Goal: Information Seeking & Learning: Learn about a topic

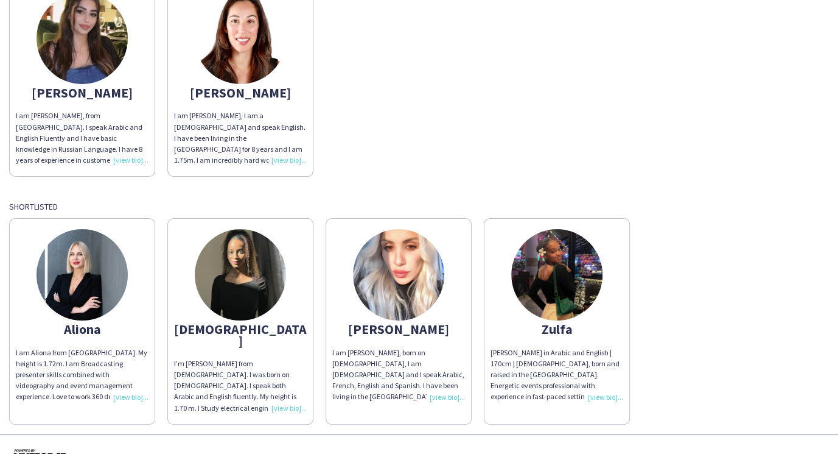
scroll to position [165, 0]
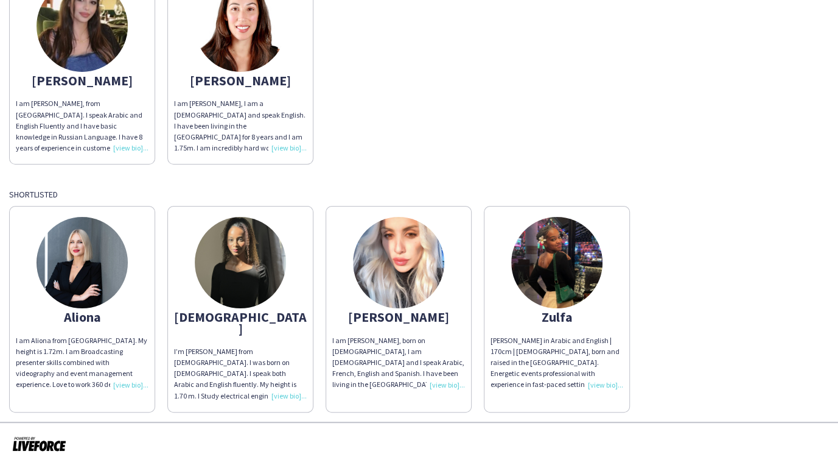
click at [127, 382] on div "I am Aliona from [GEOGRAPHIC_DATA]. My height is 1.72m. I am Broadcasting prese…" at bounding box center [82, 362] width 133 height 55
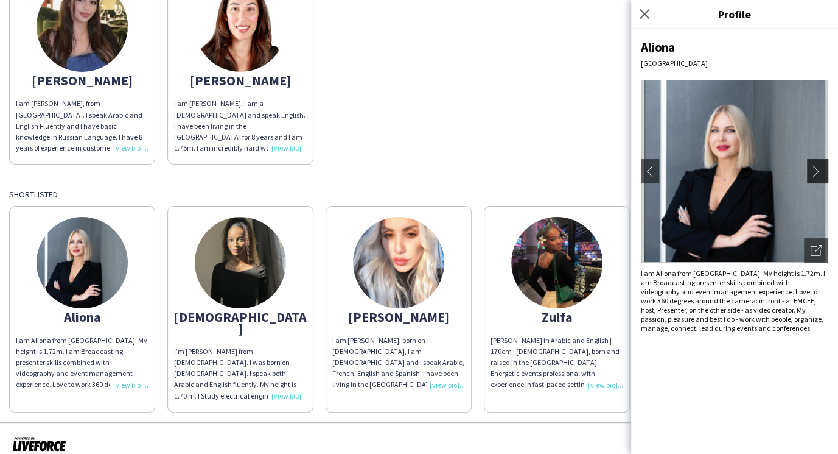
click at [815, 174] on app-icon "chevron-right" at bounding box center [819, 171] width 17 height 11
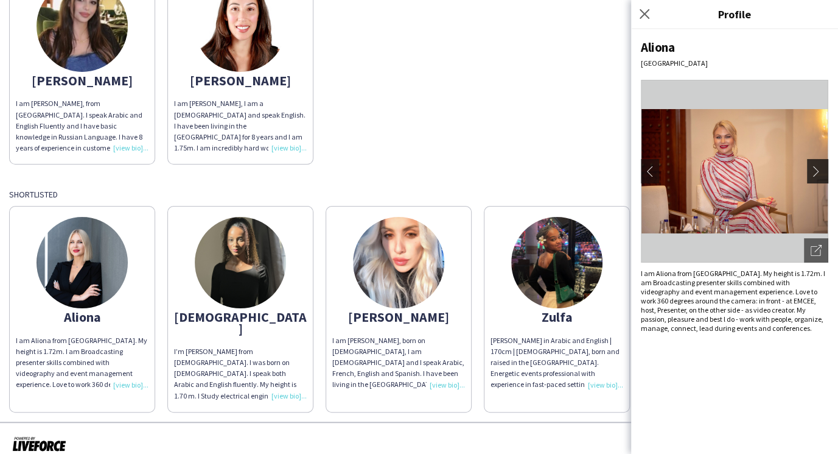
click at [815, 174] on app-icon "chevron-right" at bounding box center [819, 171] width 17 height 11
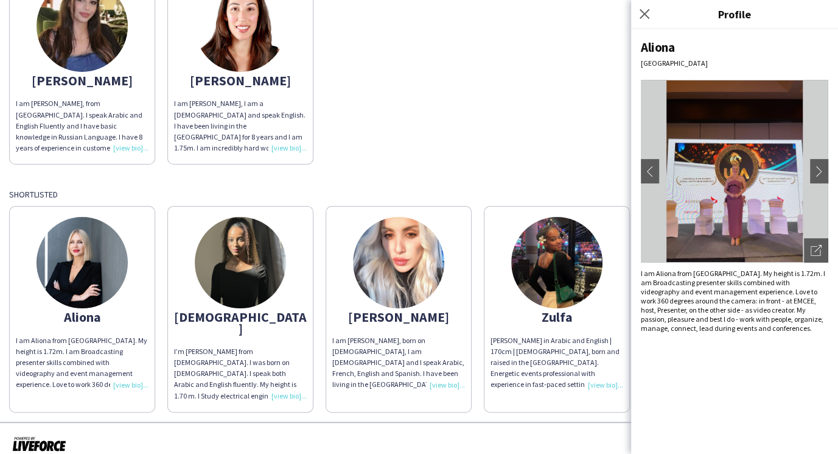
click at [422, 160] on div "[PERSON_NAME] I am [PERSON_NAME], from [GEOGRAPHIC_DATA]. I speak Arabic and En…" at bounding box center [419, 63] width 820 height 201
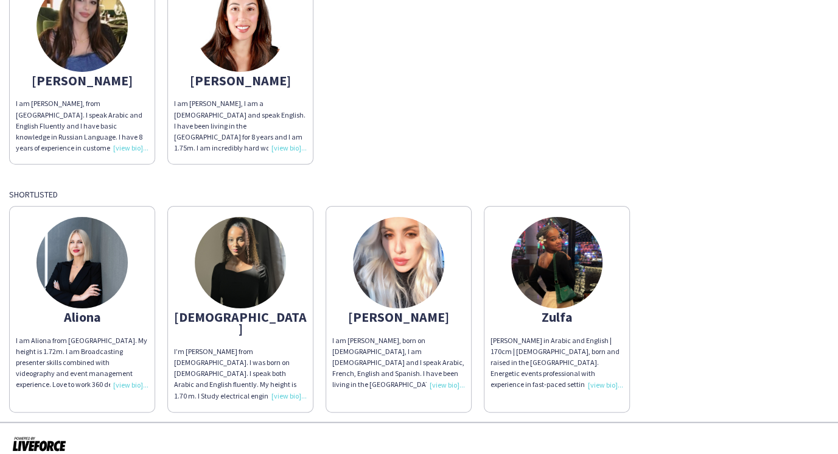
click at [283, 384] on div "I’m [PERSON_NAME] from [DEMOGRAPHIC_DATA]. I was born on [DEMOGRAPHIC_DATA]. I …" at bounding box center [240, 373] width 133 height 55
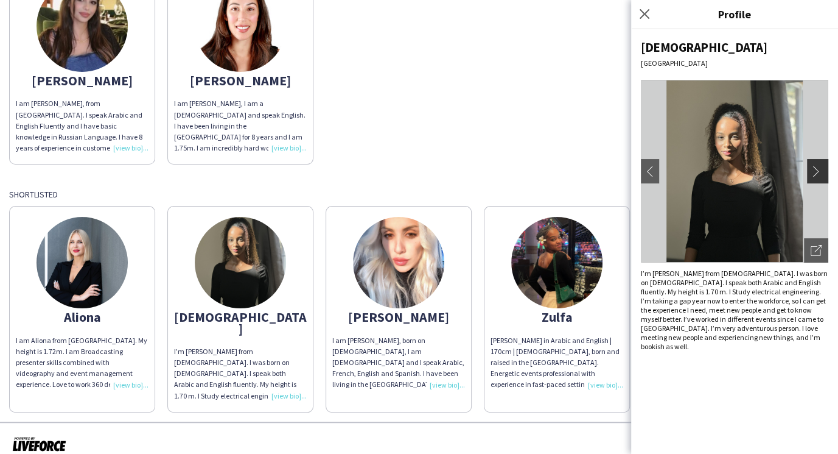
click at [823, 169] on app-icon "chevron-right" at bounding box center [819, 171] width 17 height 11
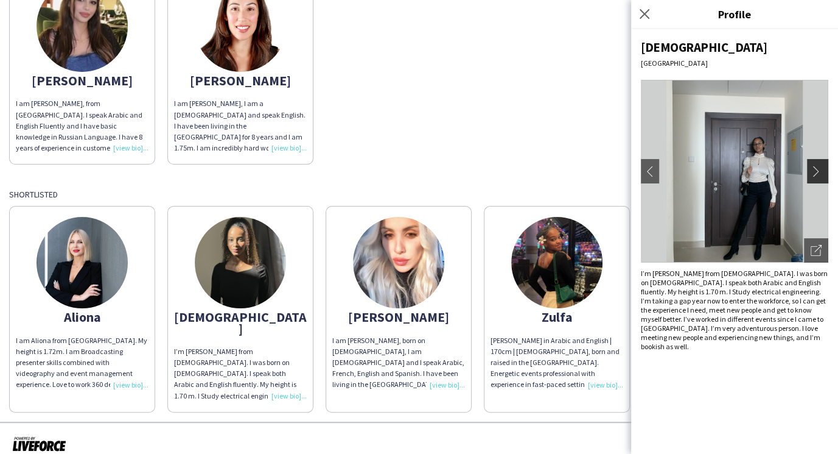
click at [823, 169] on app-icon "chevron-right" at bounding box center [819, 171] width 17 height 11
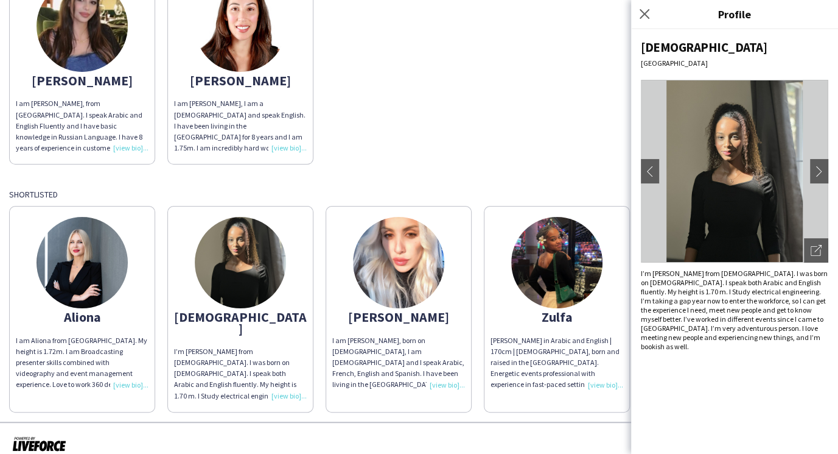
click at [480, 153] on div "[PERSON_NAME] I am [PERSON_NAME], from [GEOGRAPHIC_DATA]. I speak Arabic and En…" at bounding box center [419, 63] width 820 height 201
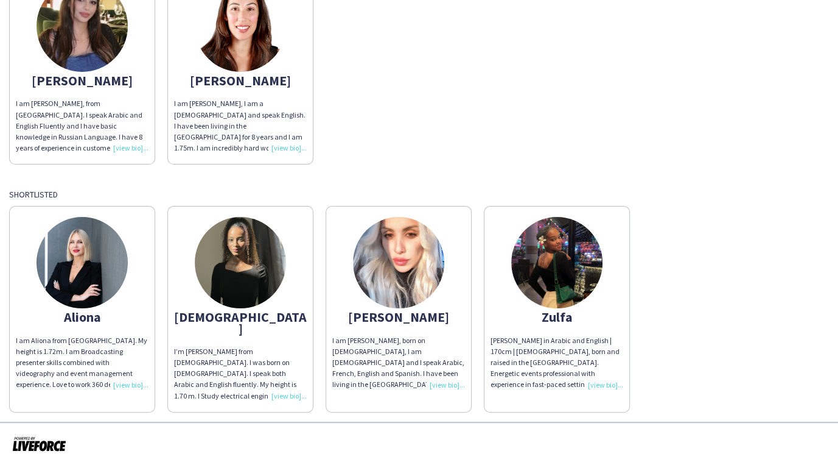
click at [412, 275] on img at bounding box center [398, 262] width 91 height 91
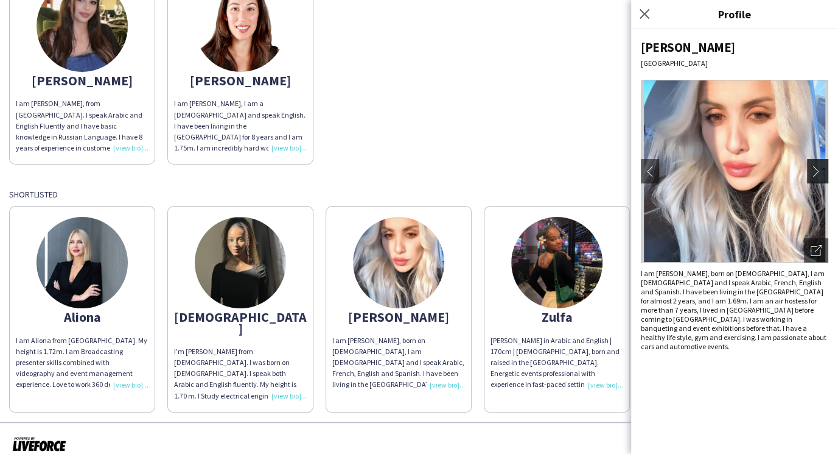
click at [816, 170] on app-icon "chevron-right" at bounding box center [819, 171] width 17 height 11
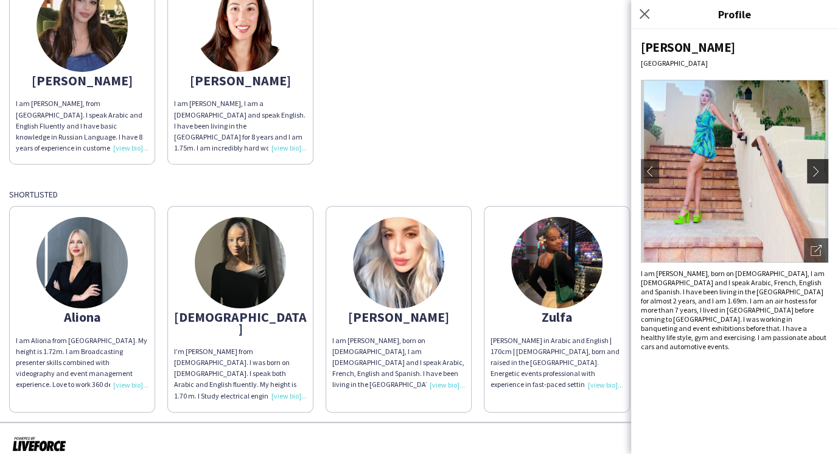
click at [816, 170] on app-icon "chevron-right" at bounding box center [819, 171] width 17 height 11
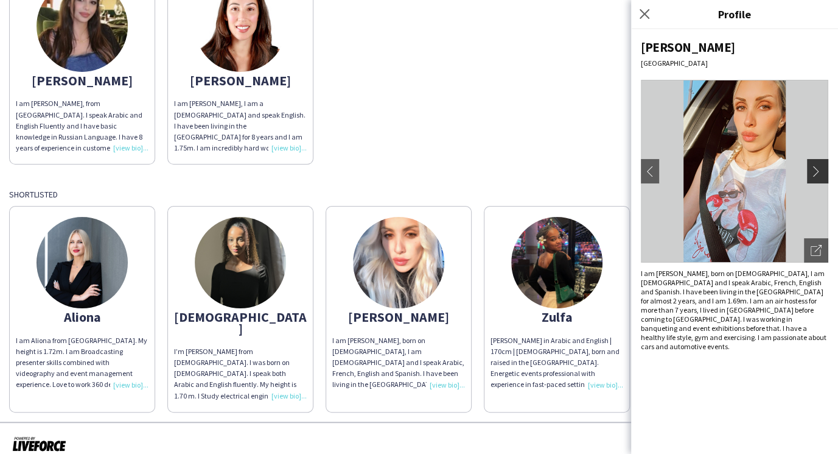
click at [816, 170] on app-icon "chevron-right" at bounding box center [819, 171] width 17 height 11
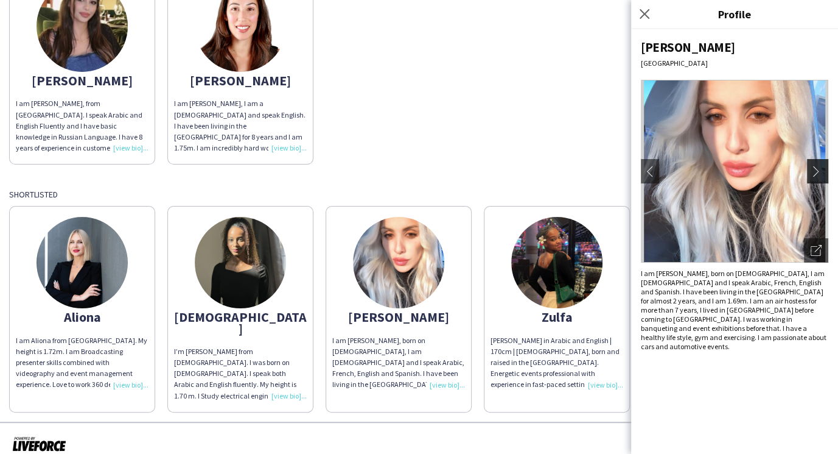
click at [816, 170] on app-icon "chevron-right" at bounding box center [819, 171] width 17 height 11
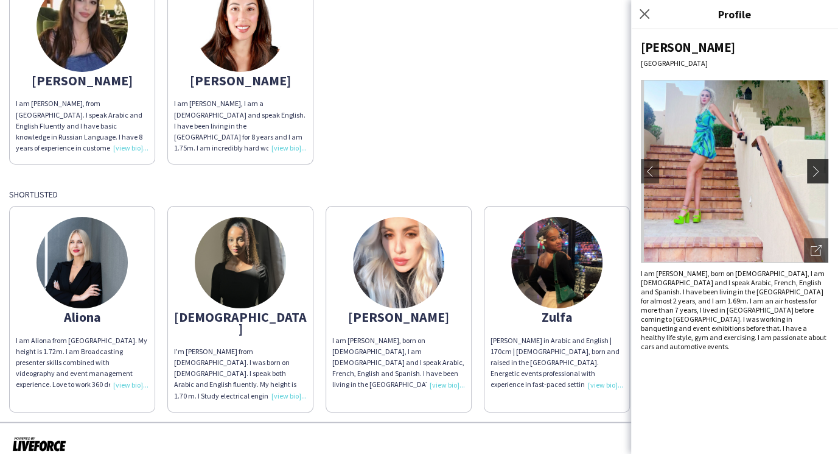
click at [816, 170] on app-icon "chevron-right" at bounding box center [819, 171] width 17 height 11
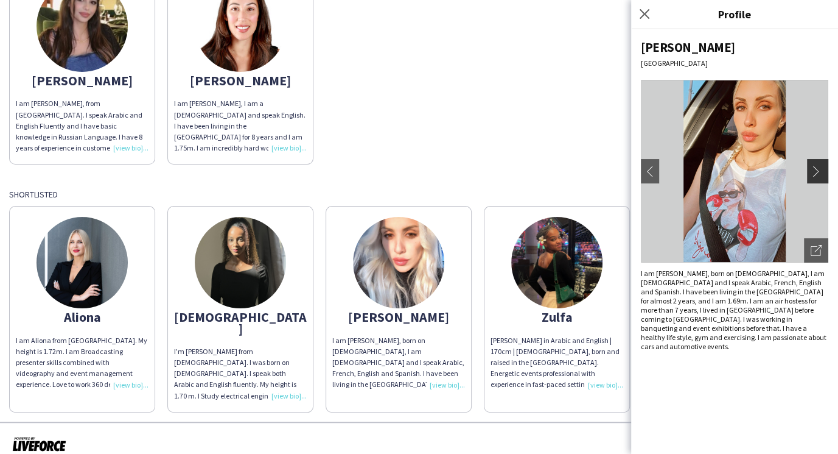
click at [816, 170] on app-icon "chevron-right" at bounding box center [819, 171] width 17 height 11
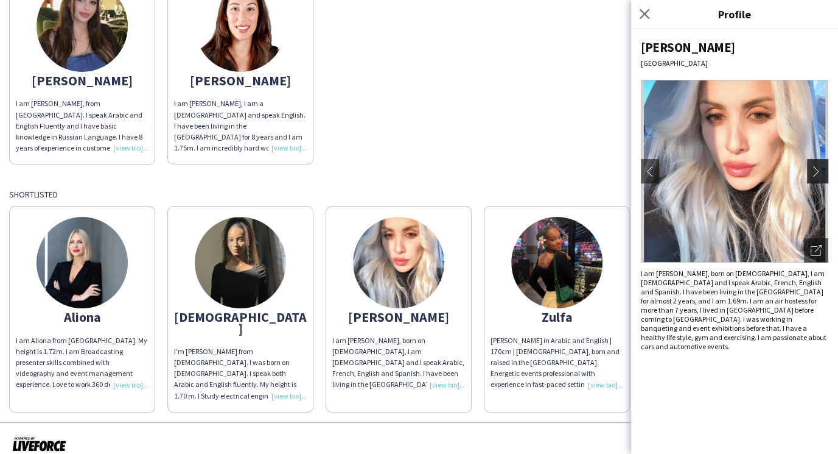
click at [816, 170] on app-icon "chevron-right" at bounding box center [819, 171] width 17 height 11
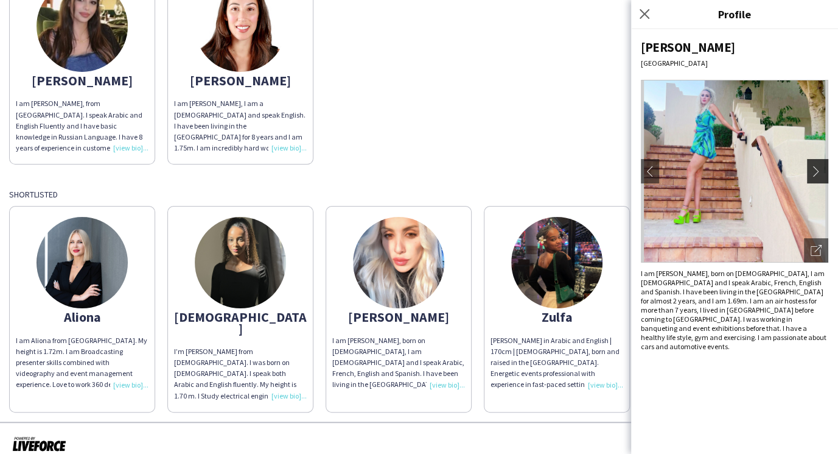
click at [816, 170] on app-icon "chevron-right" at bounding box center [819, 171] width 17 height 11
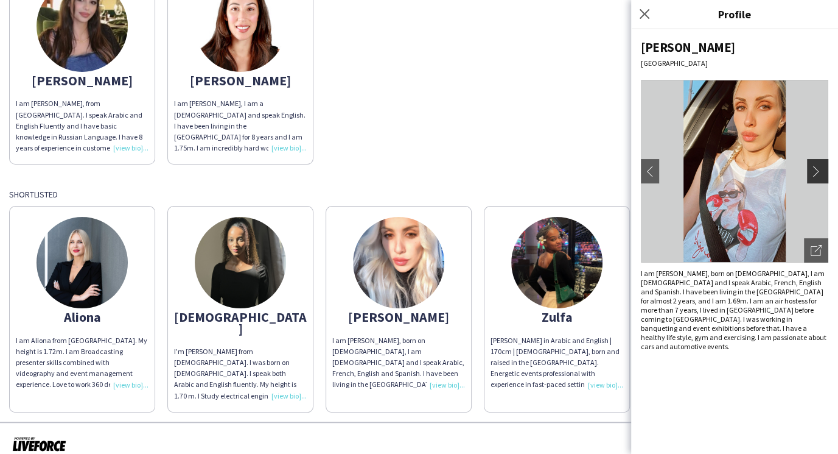
click at [816, 170] on app-icon "chevron-right" at bounding box center [819, 171] width 17 height 11
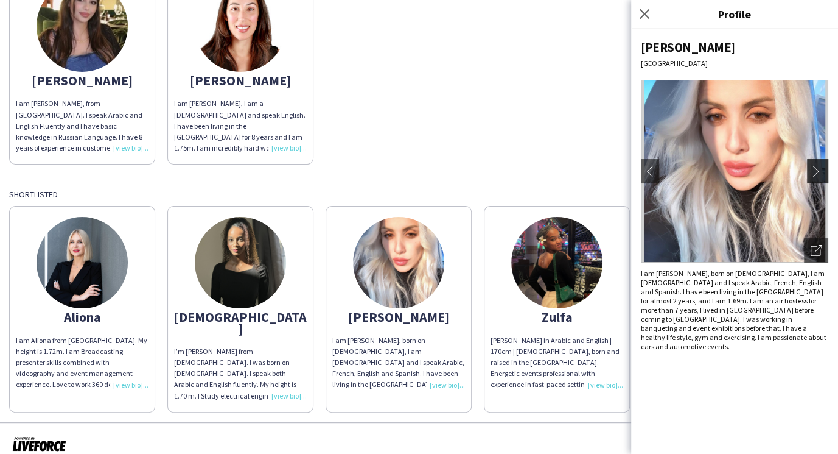
click at [816, 170] on app-icon "chevron-right" at bounding box center [819, 171] width 17 height 11
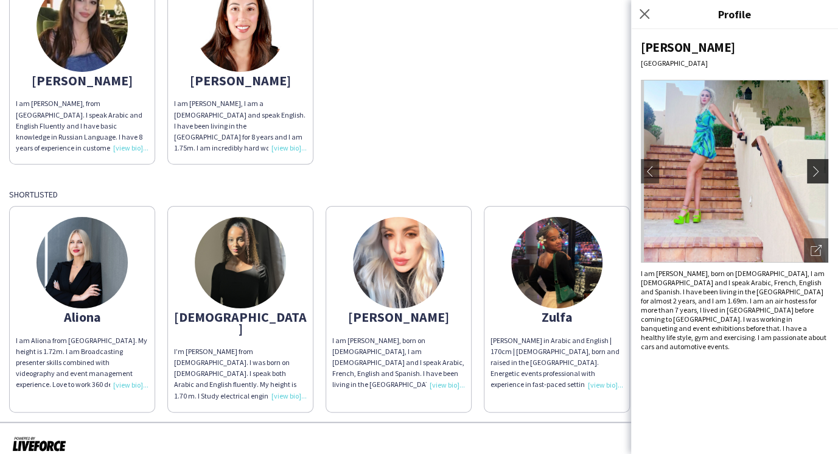
click at [816, 170] on app-icon "chevron-right" at bounding box center [819, 171] width 17 height 11
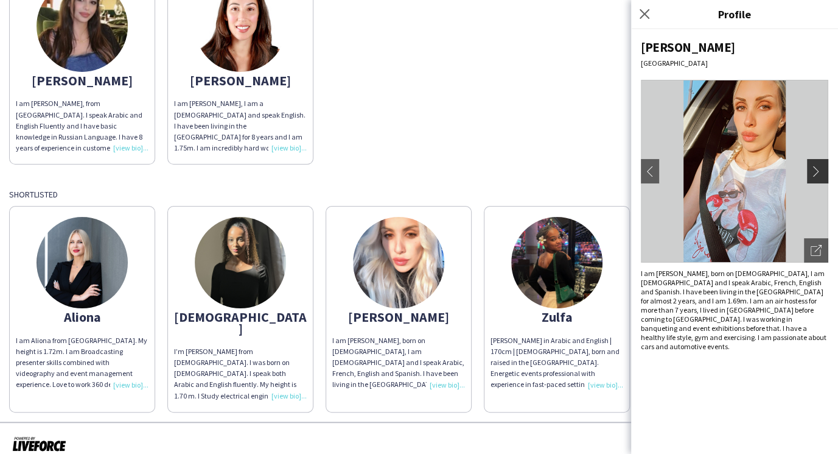
click at [816, 170] on app-icon "chevron-right" at bounding box center [819, 171] width 17 height 11
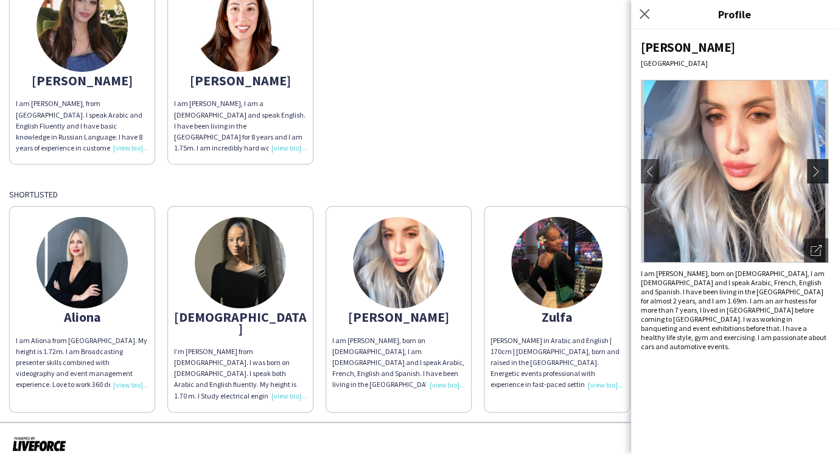
click at [816, 170] on app-icon "chevron-right" at bounding box center [819, 171] width 17 height 11
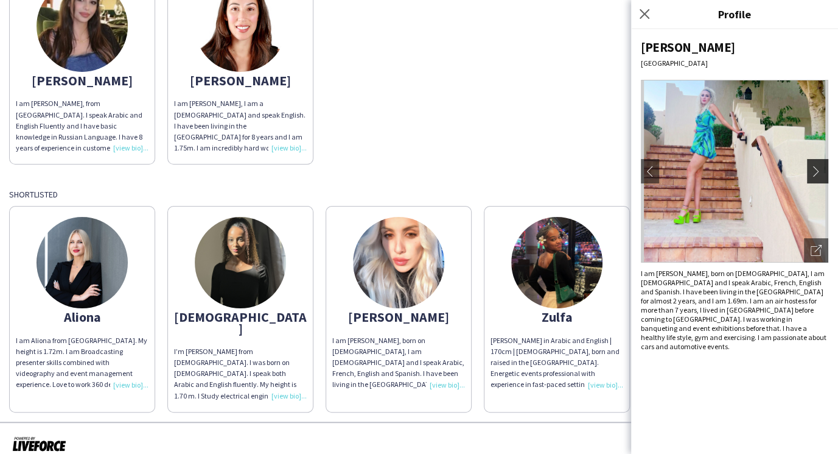
click at [816, 170] on app-icon "chevron-right" at bounding box center [819, 171] width 17 height 11
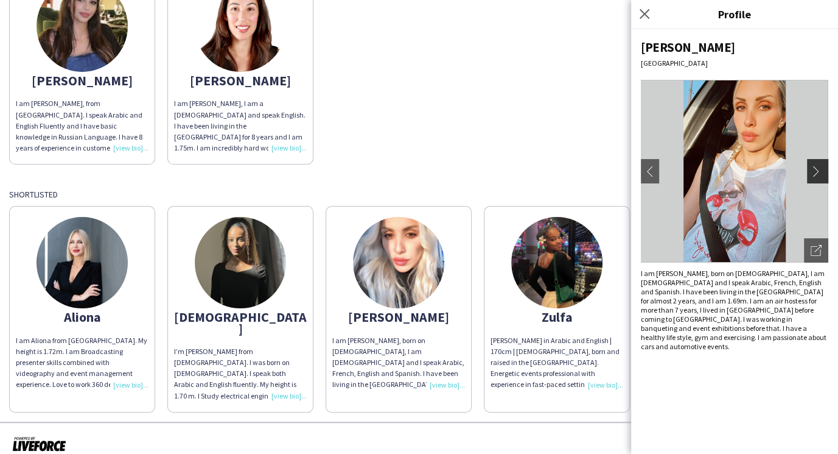
click at [816, 170] on app-icon "chevron-right" at bounding box center [819, 171] width 17 height 11
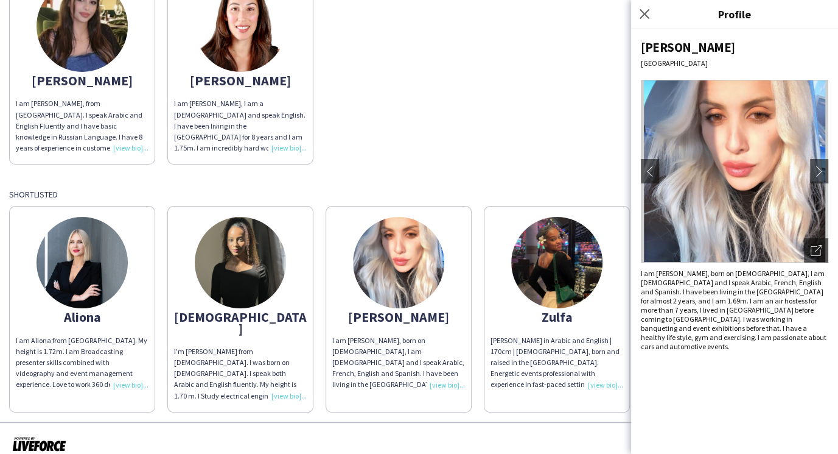
click at [573, 293] on img at bounding box center [556, 262] width 91 height 91
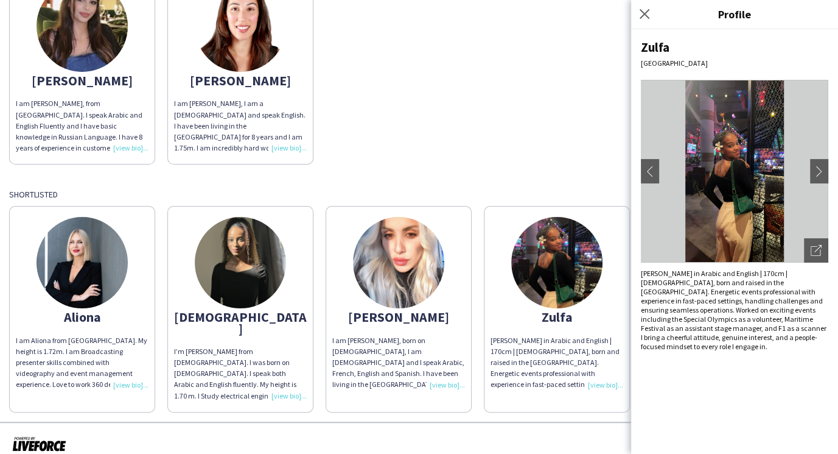
click at [605, 384] on div "[PERSON_NAME] in Arabic and English | 170cm | [DEMOGRAPHIC_DATA], born and rais…" at bounding box center [557, 362] width 133 height 55
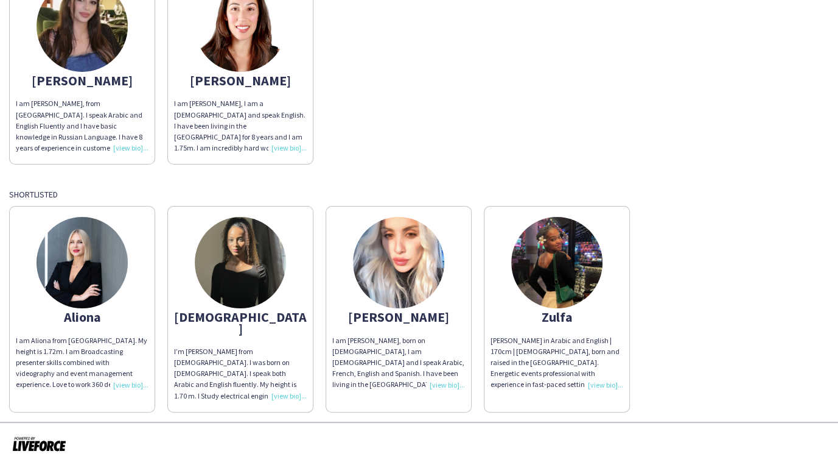
click at [561, 349] on div "[PERSON_NAME] in Arabic and English | 170cm | [DEMOGRAPHIC_DATA], born and rais…" at bounding box center [557, 362] width 133 height 55
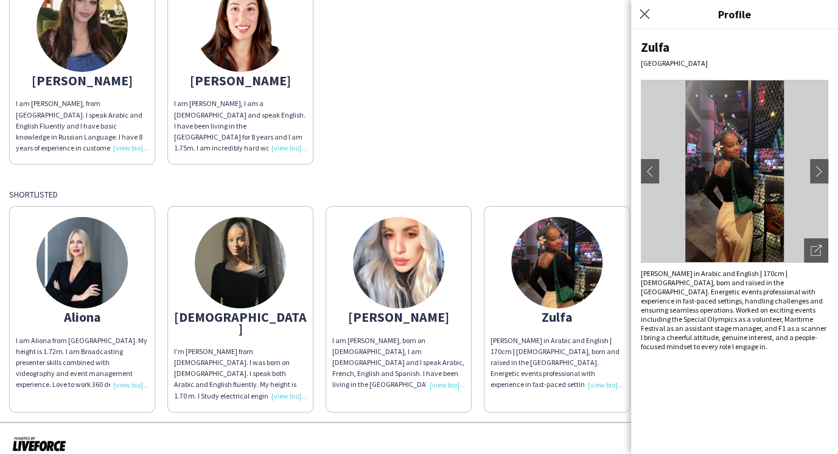
click at [549, 166] on div "Promoter Confirmed [PERSON_NAME] I am [PERSON_NAME], from [GEOGRAPHIC_DATA]. I …" at bounding box center [419, 173] width 820 height 478
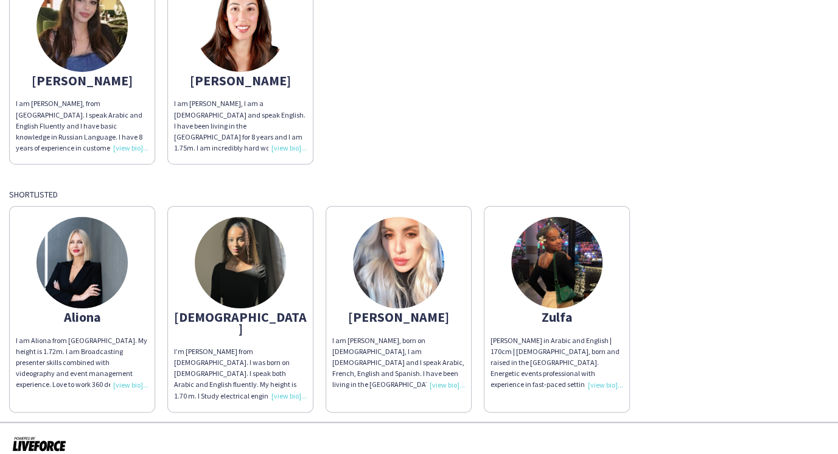
click at [404, 254] on img at bounding box center [398, 262] width 91 height 91
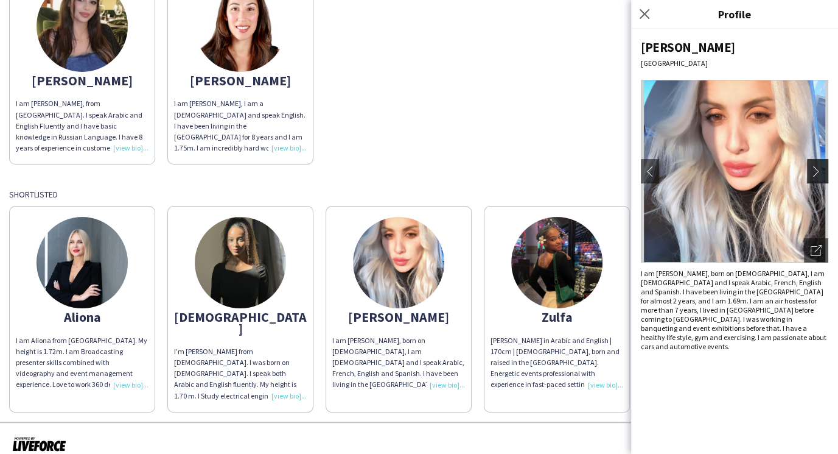
click at [822, 172] on app-icon "chevron-right" at bounding box center [819, 171] width 17 height 11
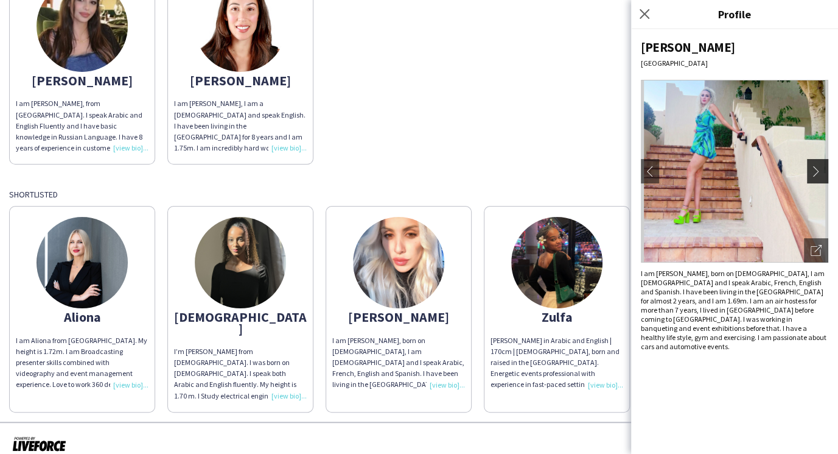
click at [822, 172] on app-icon "chevron-right" at bounding box center [819, 171] width 17 height 11
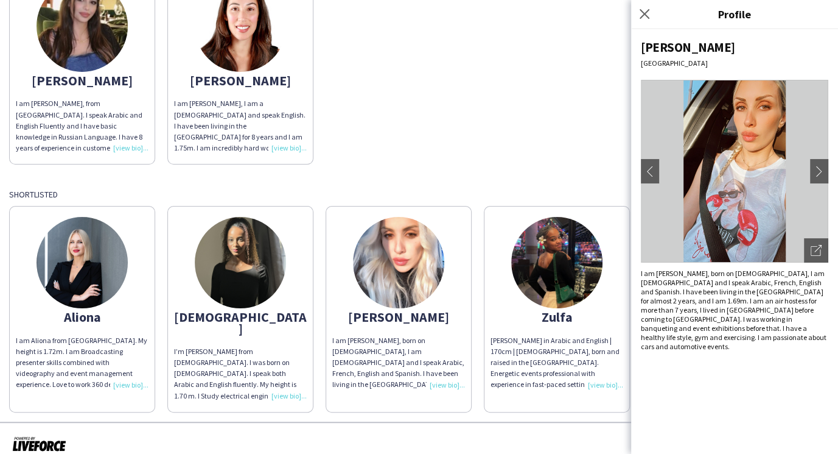
click at [244, 282] on img at bounding box center [240, 262] width 91 height 91
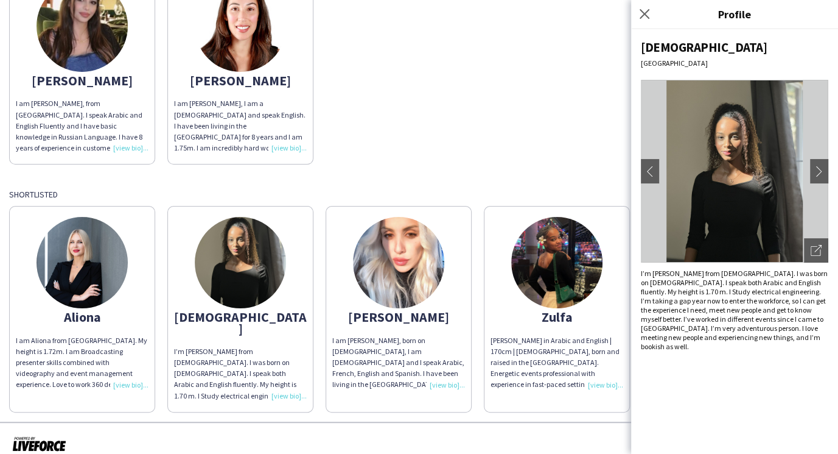
click at [295, 382] on div "I’m [PERSON_NAME] from [DEMOGRAPHIC_DATA]. I was born on [DEMOGRAPHIC_DATA]. I …" at bounding box center [240, 373] width 133 height 55
